Goal: Task Accomplishment & Management: Manage account settings

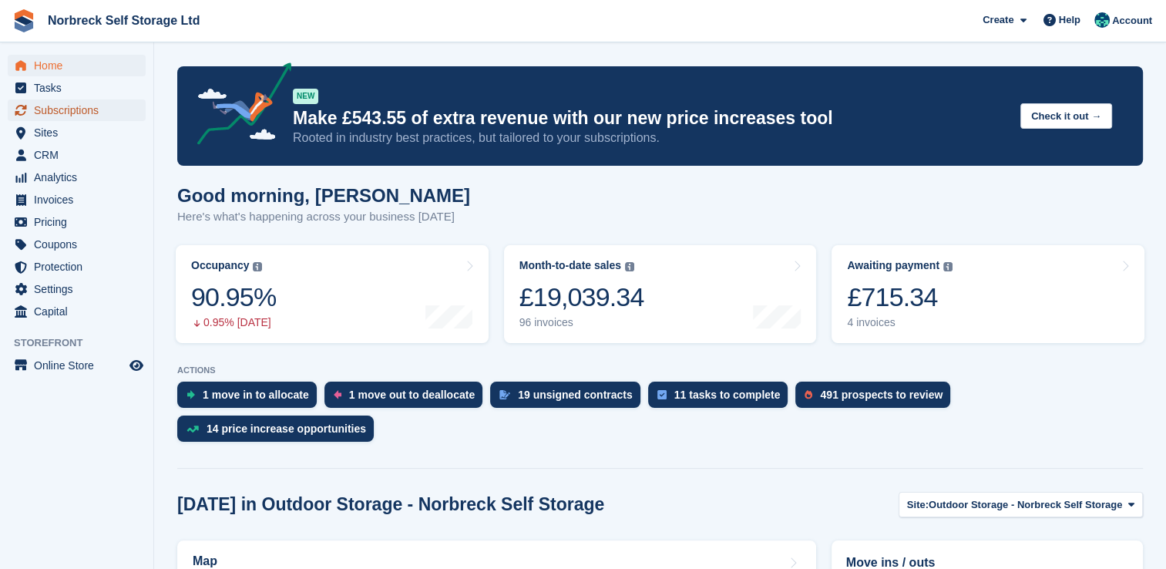
click at [81, 109] on span "Subscriptions" at bounding box center [80, 110] width 92 height 22
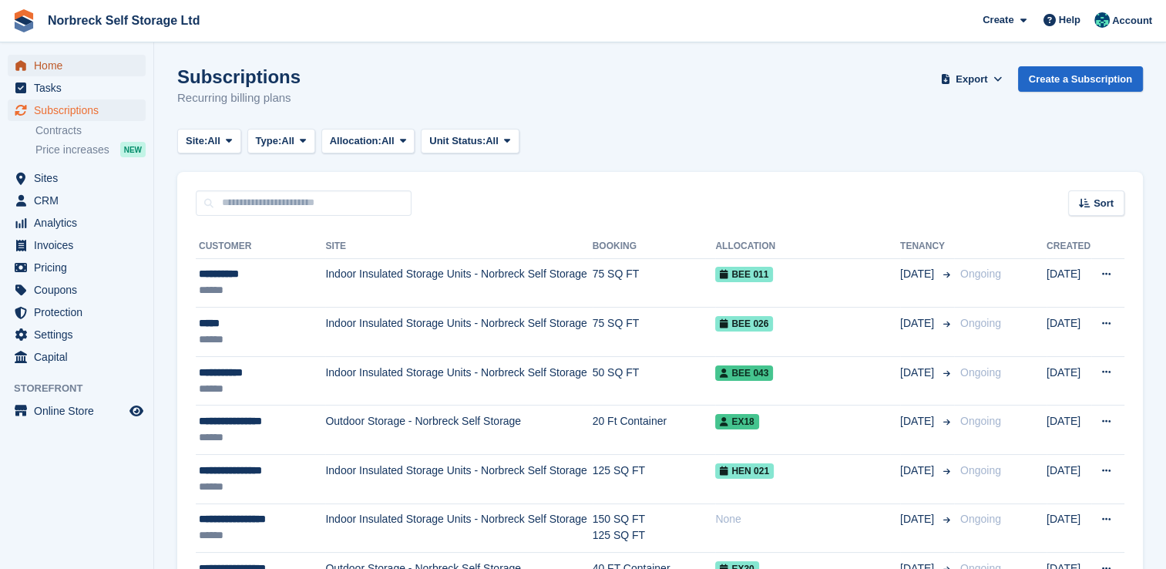
click at [68, 59] on span "Home" at bounding box center [80, 66] width 92 height 22
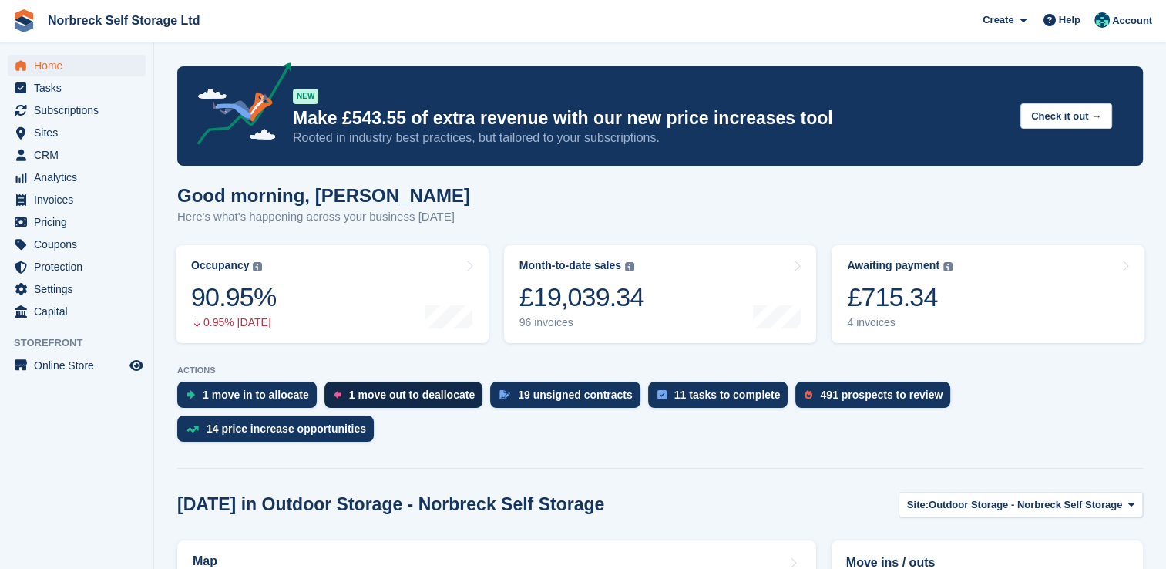
click at [375, 397] on div "1 move out to deallocate" at bounding box center [412, 394] width 126 height 12
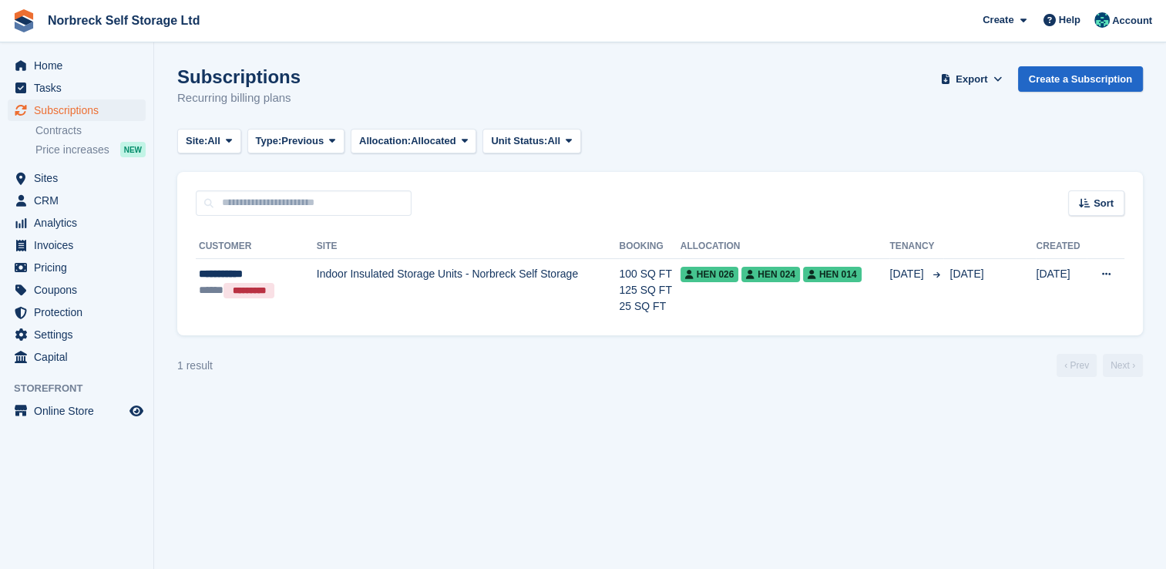
drag, startPoint x: 17, startPoint y: 0, endPoint x: 324, endPoint y: 442, distance: 538.5
click at [324, 442] on section "Subscriptions Recurring billing plans Export Export Subscriptions Export a CSV …" at bounding box center [659, 284] width 1011 height 569
drag, startPoint x: 13, startPoint y: 0, endPoint x: 325, endPoint y: 427, distance: 528.7
click at [325, 427] on section "Subscriptions Recurring billing plans Export Export Subscriptions Export a CSV …" at bounding box center [659, 284] width 1011 height 569
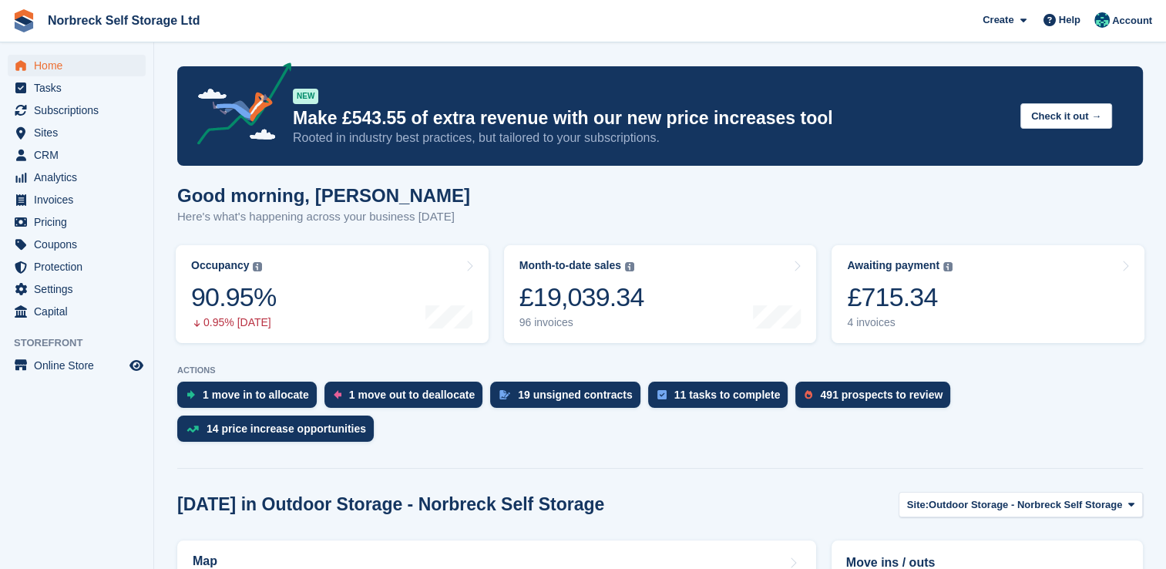
drag, startPoint x: 627, startPoint y: 451, endPoint x: 675, endPoint y: 455, distance: 47.9
click at [250, 388] on div "1 move in to allocate" at bounding box center [256, 394] width 106 height 12
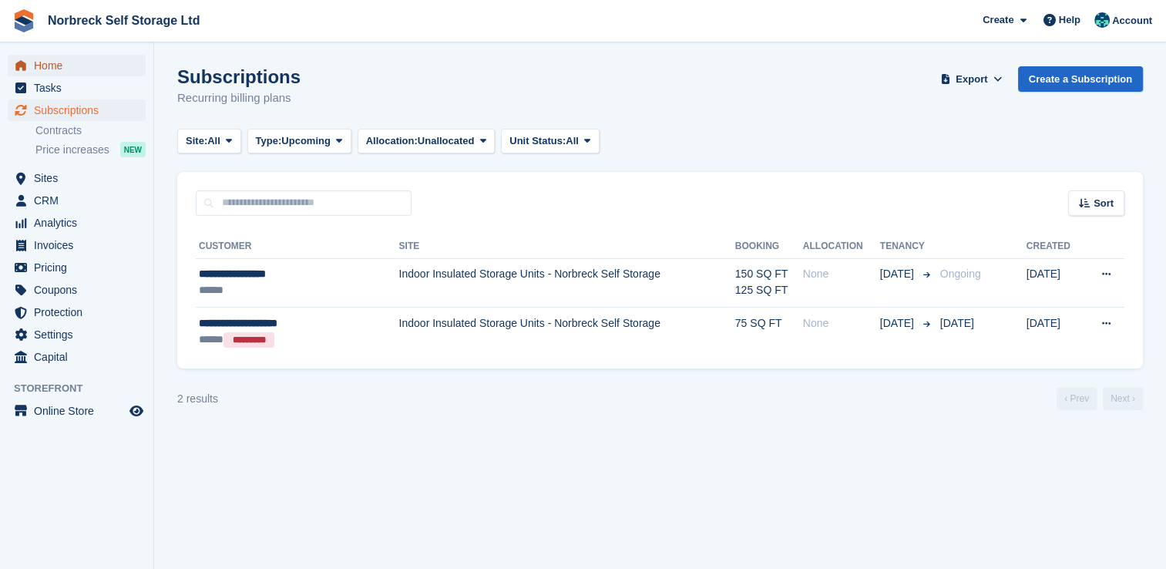
click at [41, 66] on span "Home" at bounding box center [80, 66] width 92 height 22
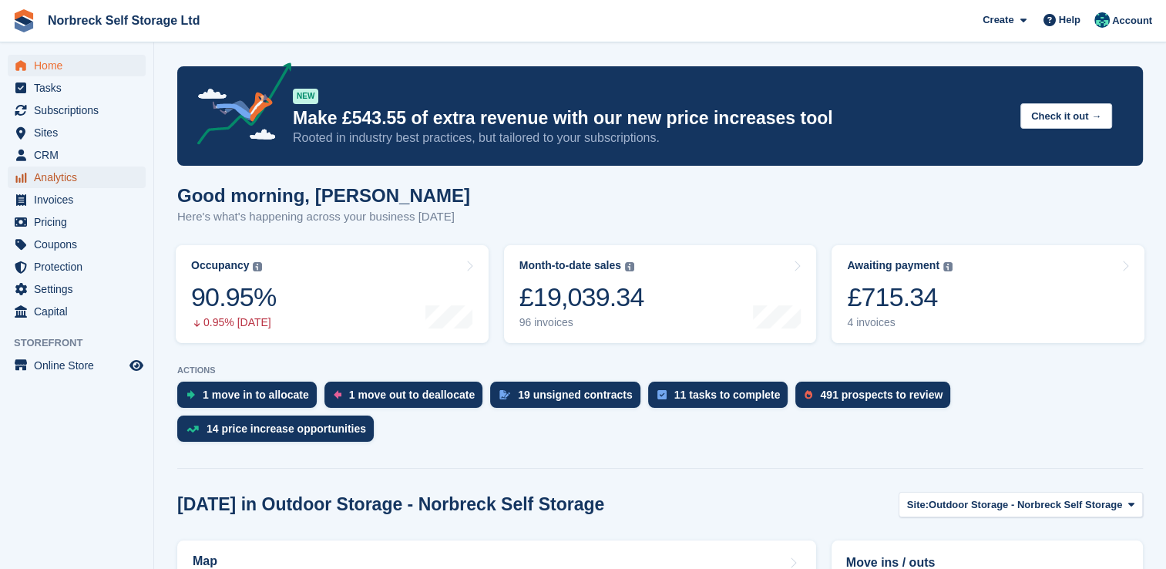
click at [84, 183] on span "Analytics" at bounding box center [80, 177] width 92 height 22
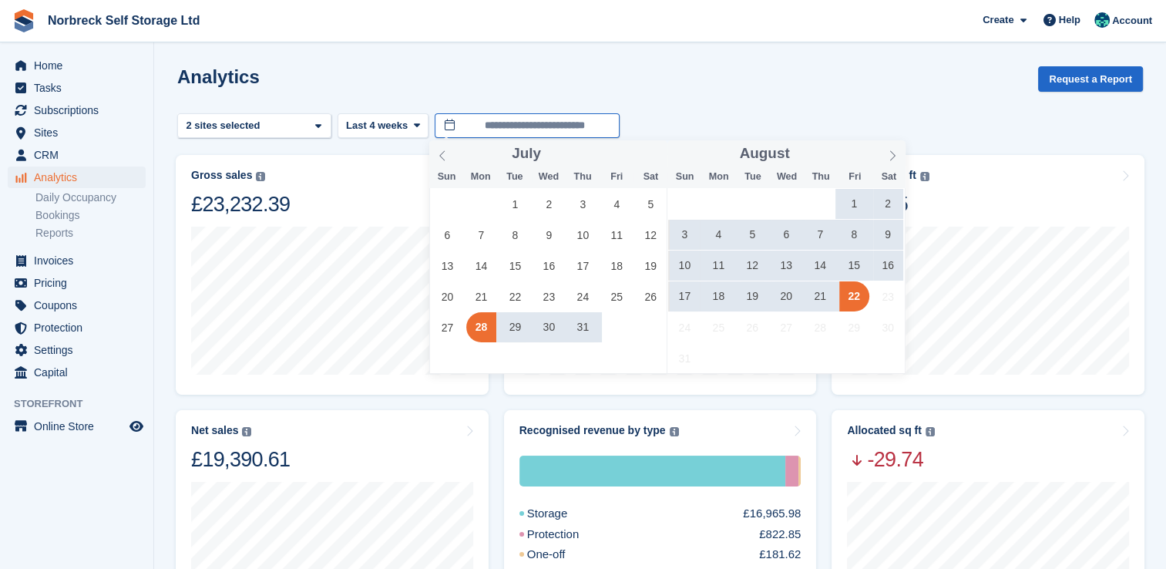
click at [487, 119] on input "**********" at bounding box center [526, 125] width 185 height 25
click at [856, 203] on span "1" at bounding box center [854, 204] width 30 height 30
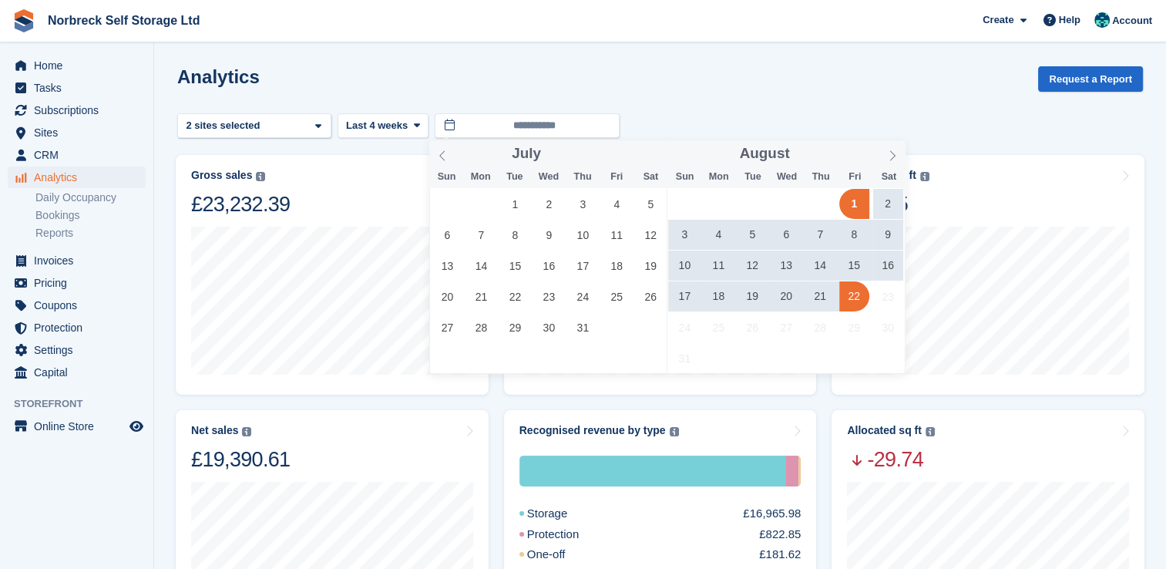
click at [857, 301] on span "22" at bounding box center [854, 296] width 30 height 30
type input "**********"
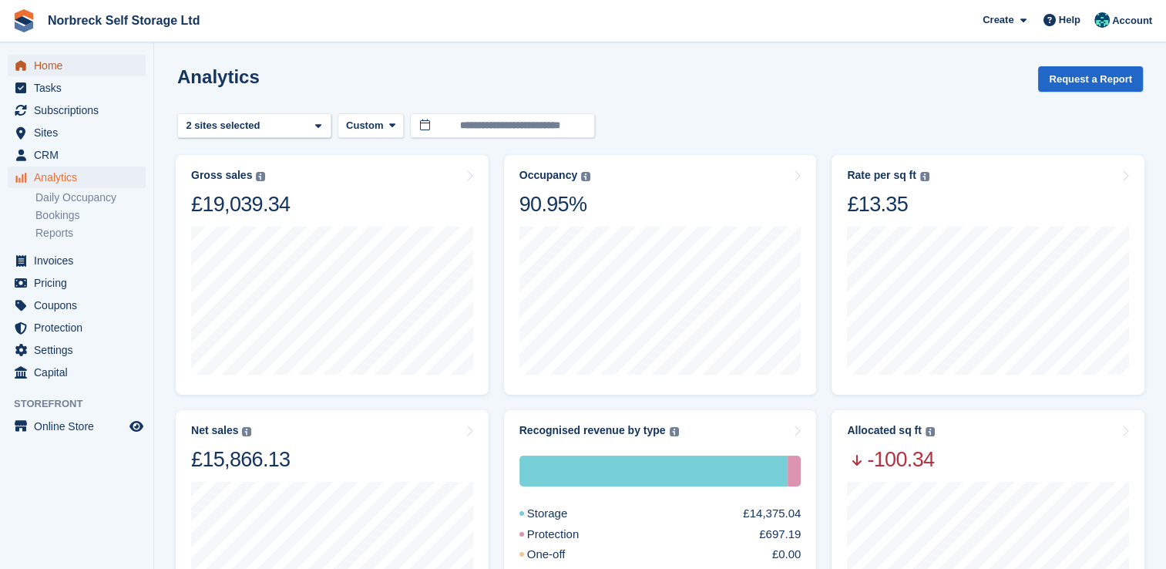
click at [59, 64] on span "Home" at bounding box center [80, 66] width 92 height 22
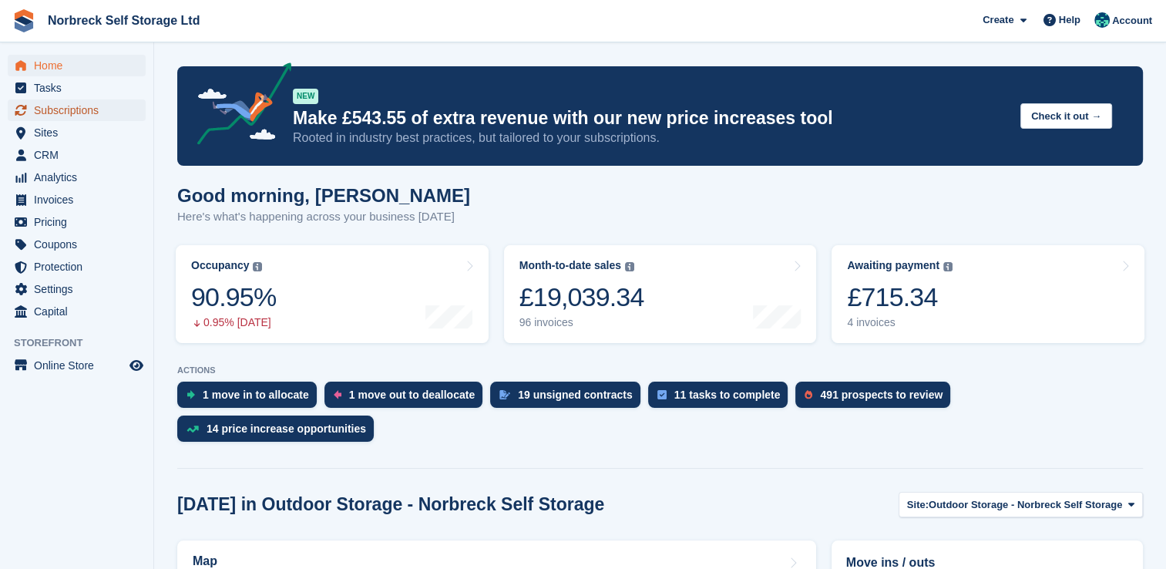
click at [78, 107] on span "Subscriptions" at bounding box center [80, 110] width 92 height 22
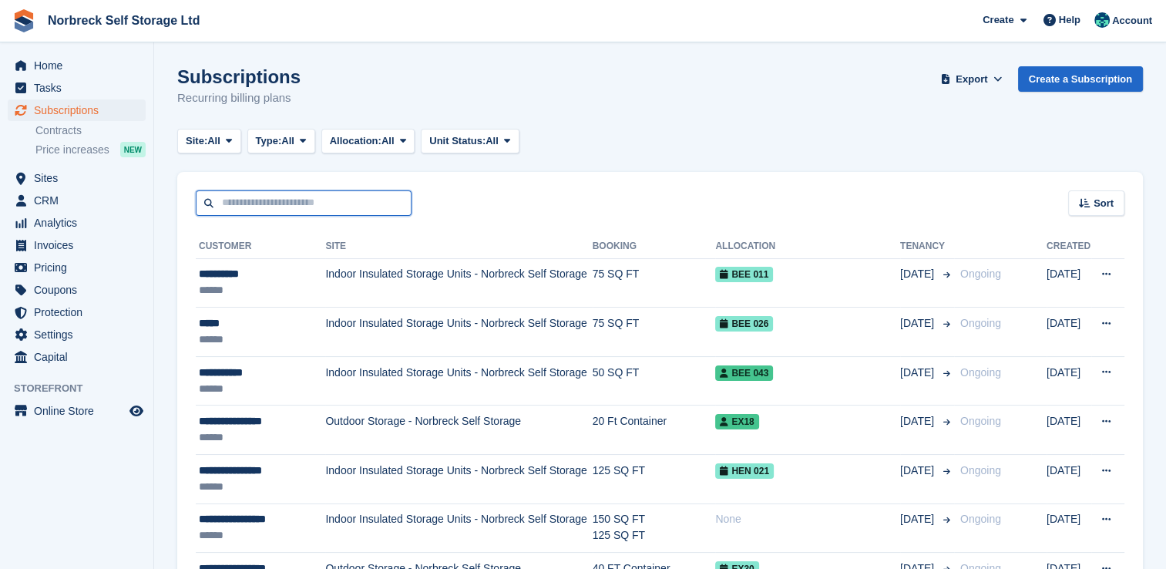
click at [301, 213] on input "text" at bounding box center [304, 202] width 216 height 25
type input "*******"
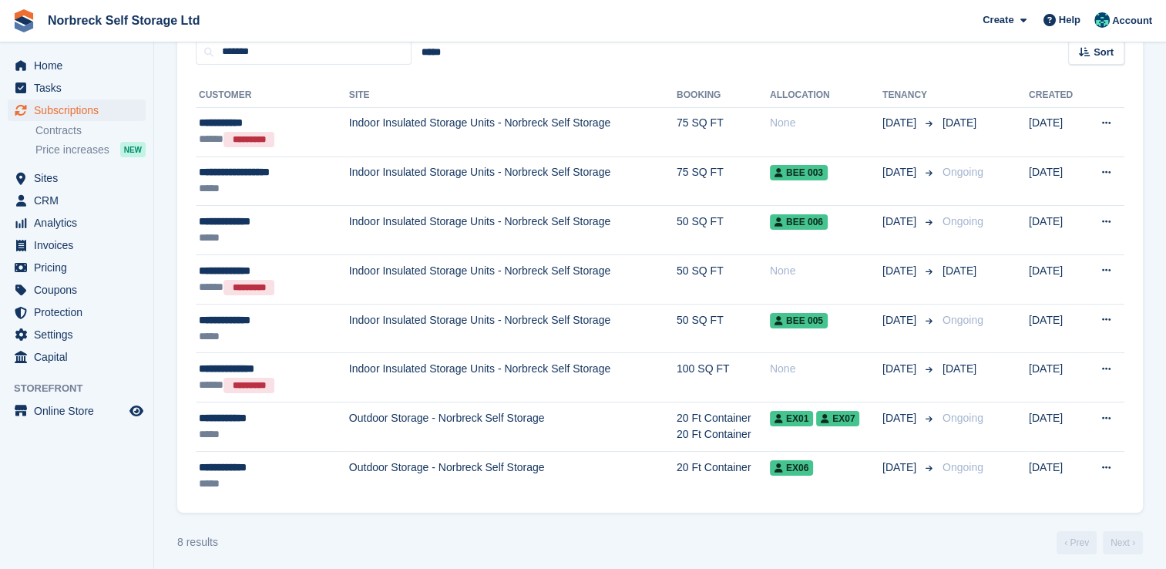
scroll to position [157, 0]
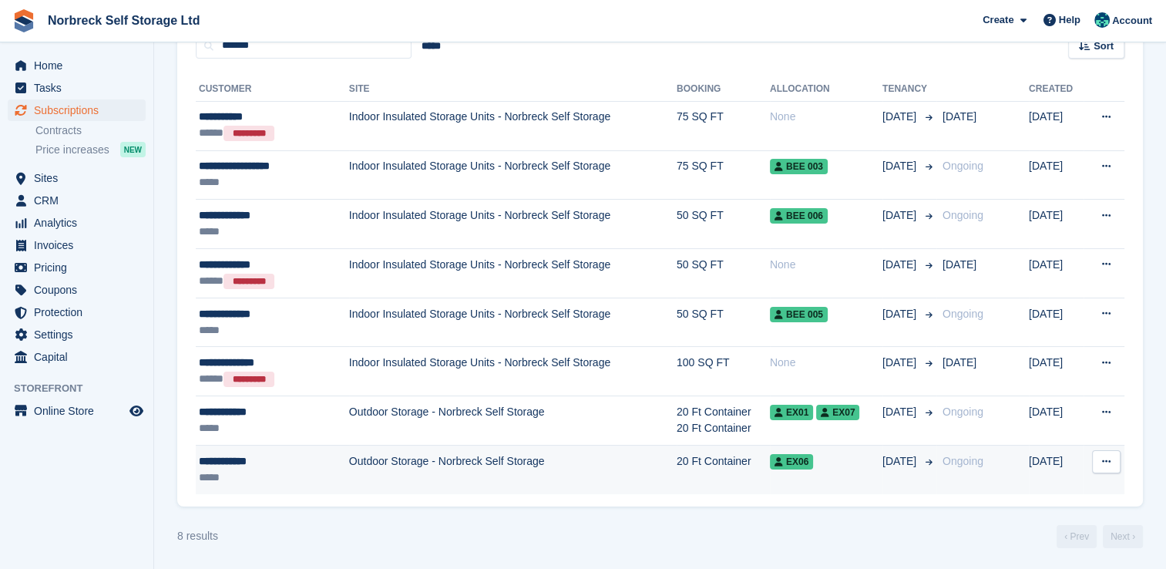
click at [312, 461] on div "**********" at bounding box center [258, 461] width 119 height 16
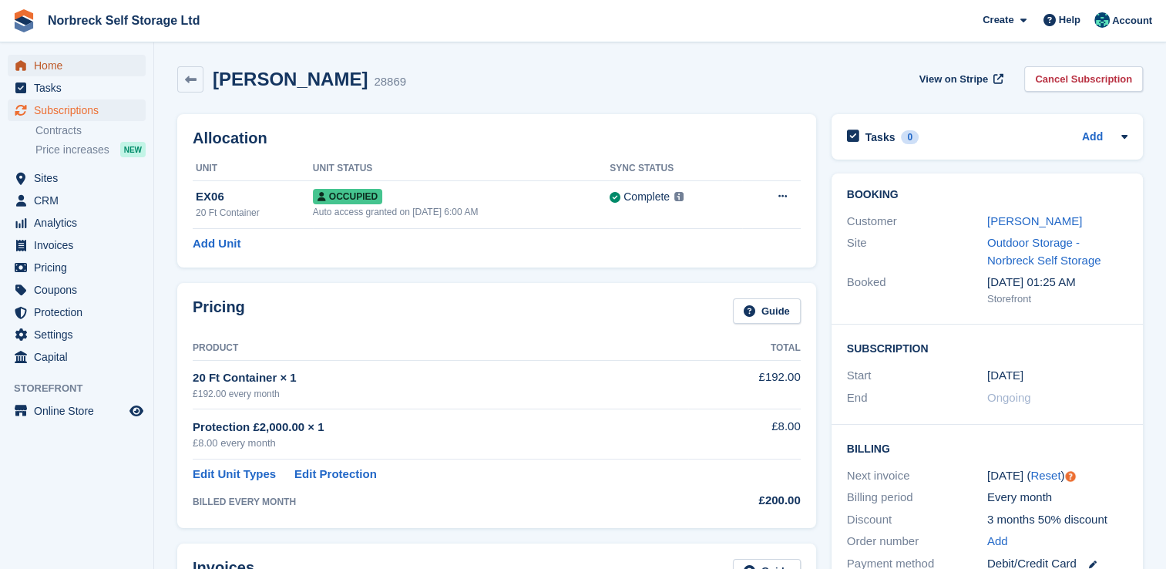
click at [45, 64] on span "Home" at bounding box center [80, 66] width 92 height 22
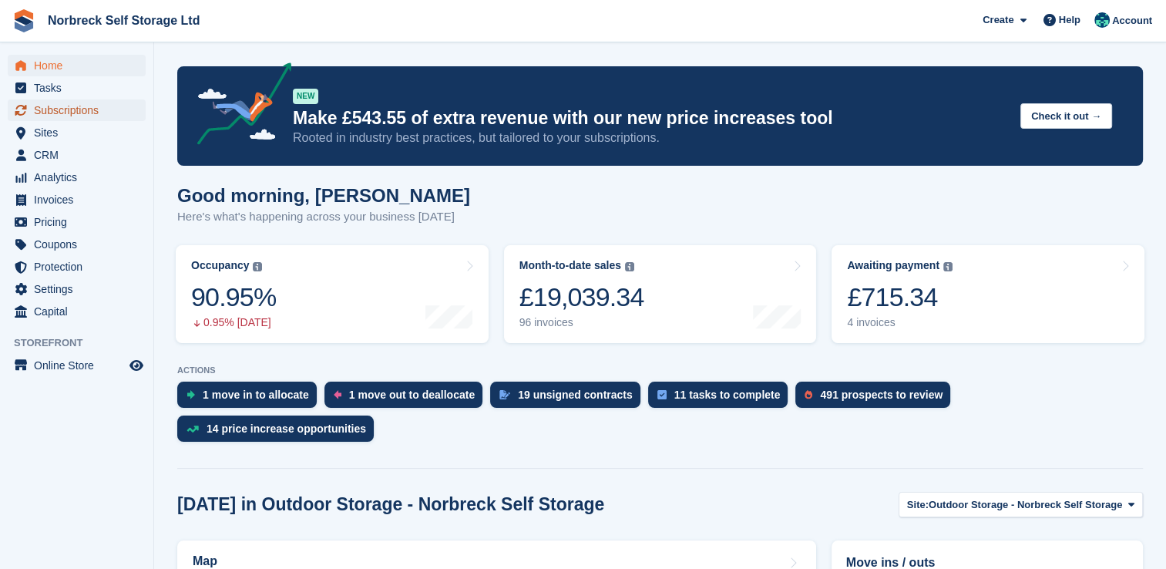
click at [86, 106] on span "Subscriptions" at bounding box center [80, 110] width 92 height 22
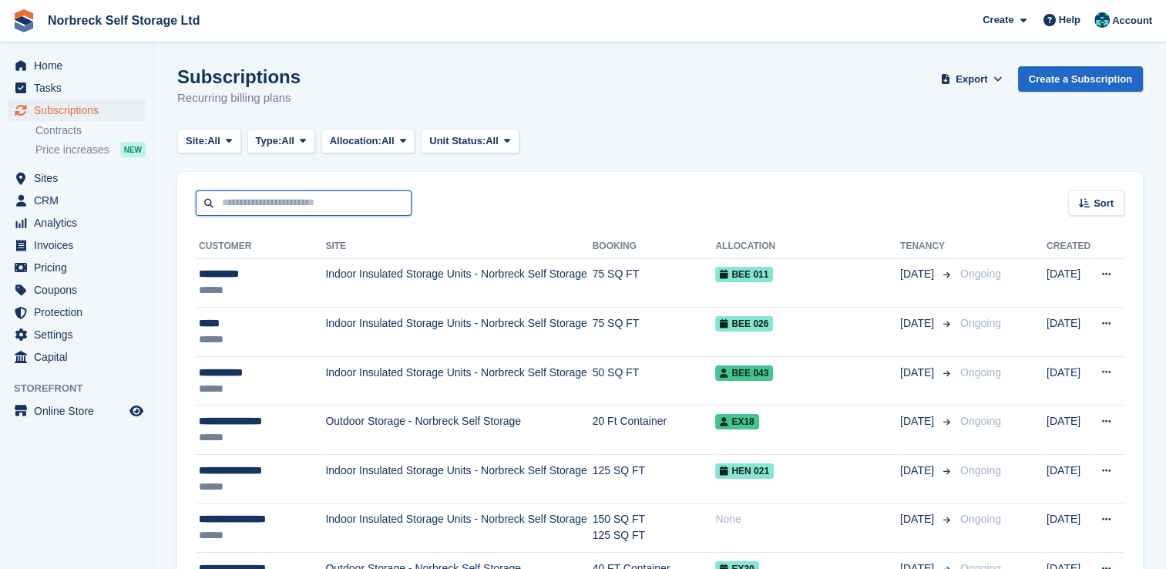
click at [336, 197] on input "text" at bounding box center [304, 202] width 216 height 25
type input "******"
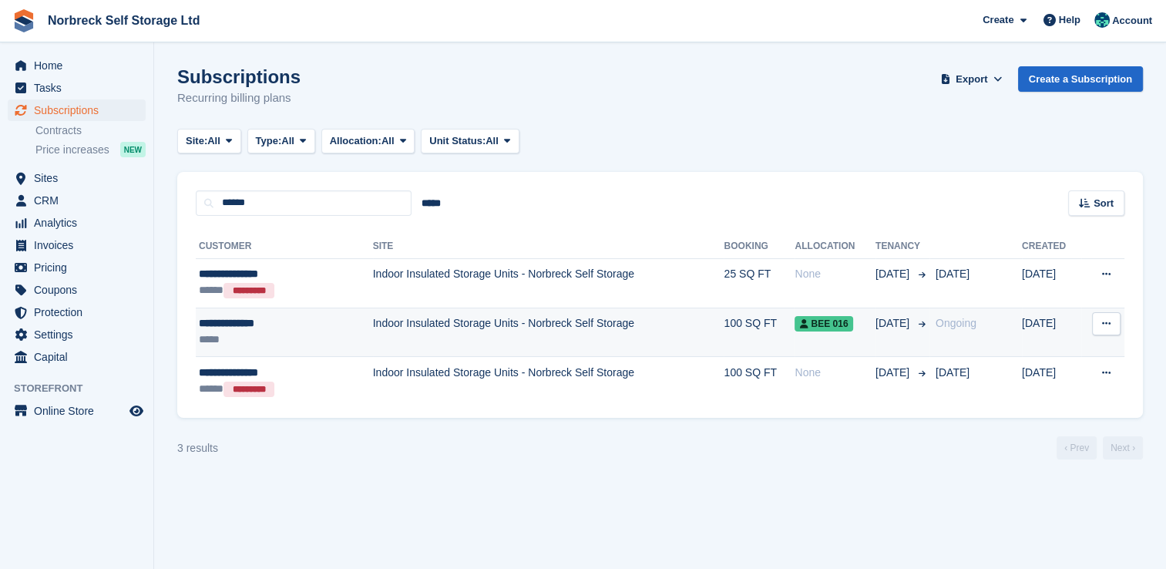
click at [373, 344] on td "Indoor Insulated Storage Units - Norbreck Self Storage" at bounding box center [548, 331] width 351 height 49
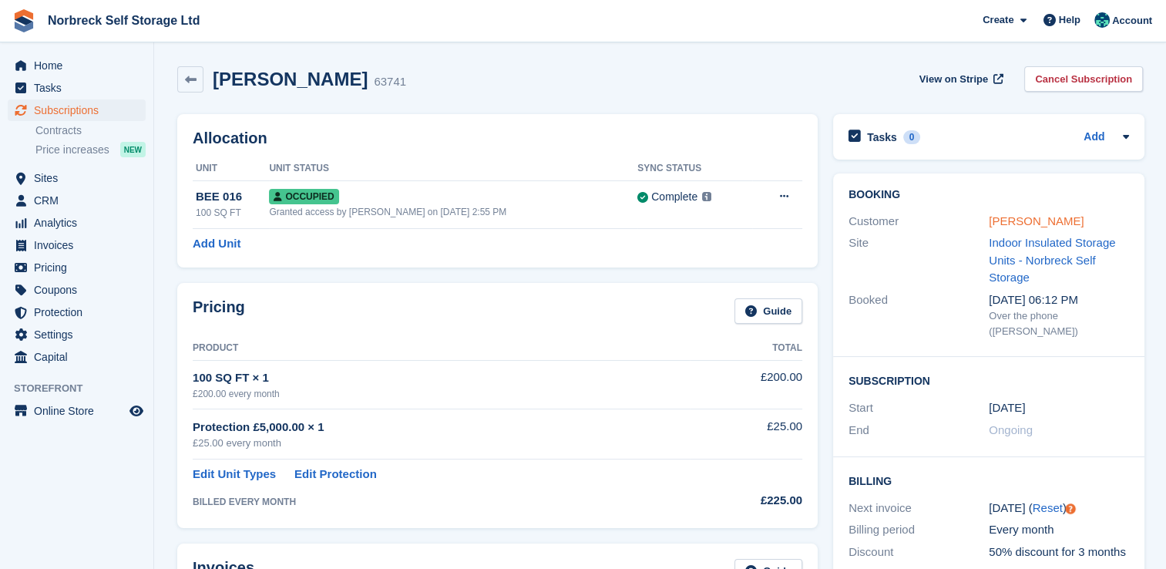
click at [1013, 219] on link "[PERSON_NAME]" at bounding box center [1035, 220] width 95 height 13
